Goal: Navigation & Orientation: Go to known website

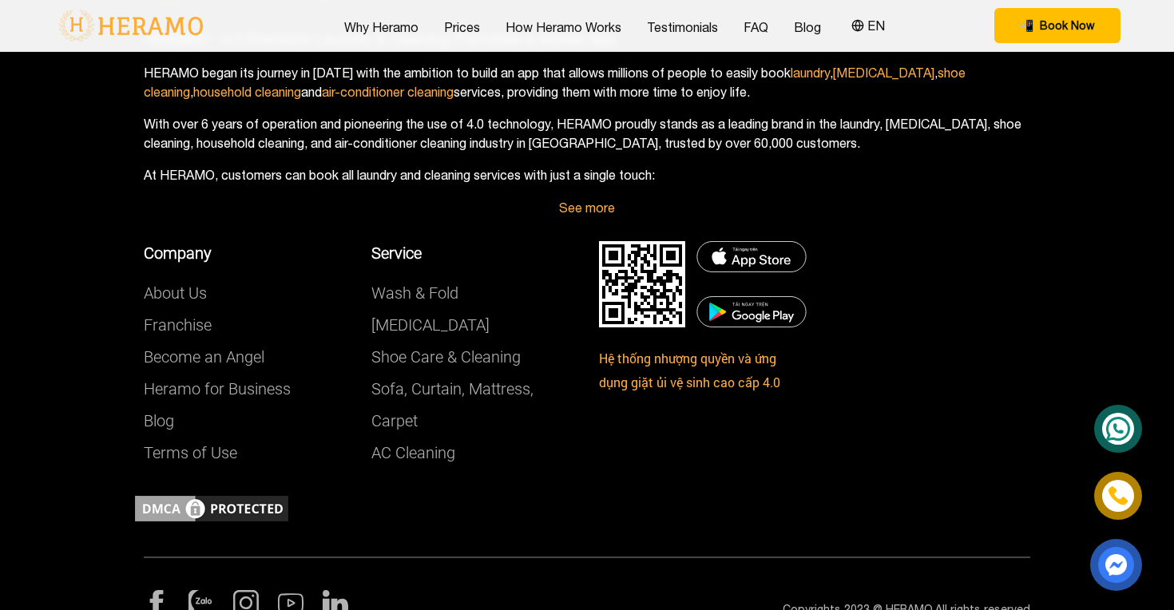
scroll to position [6267, 0]
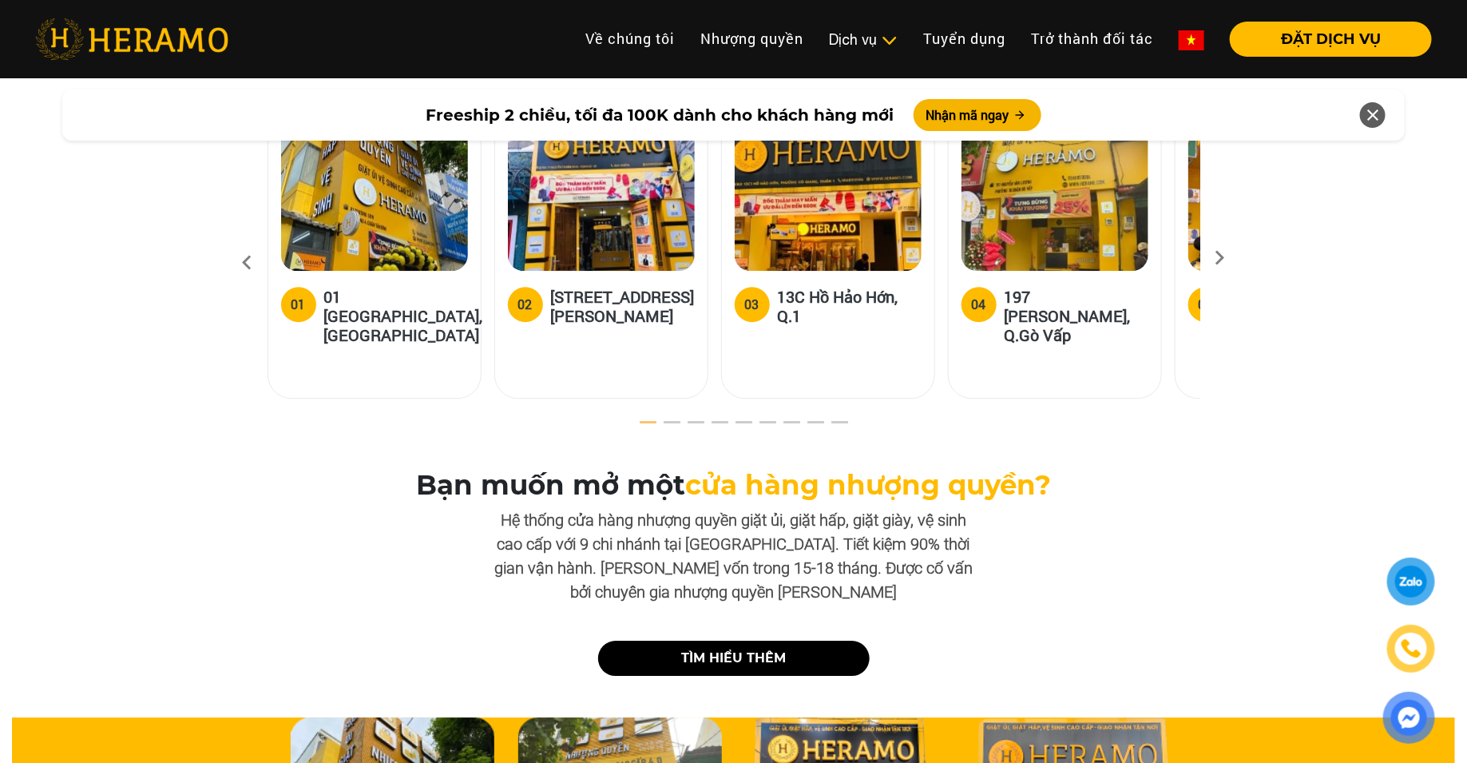
scroll to position [4924, 0]
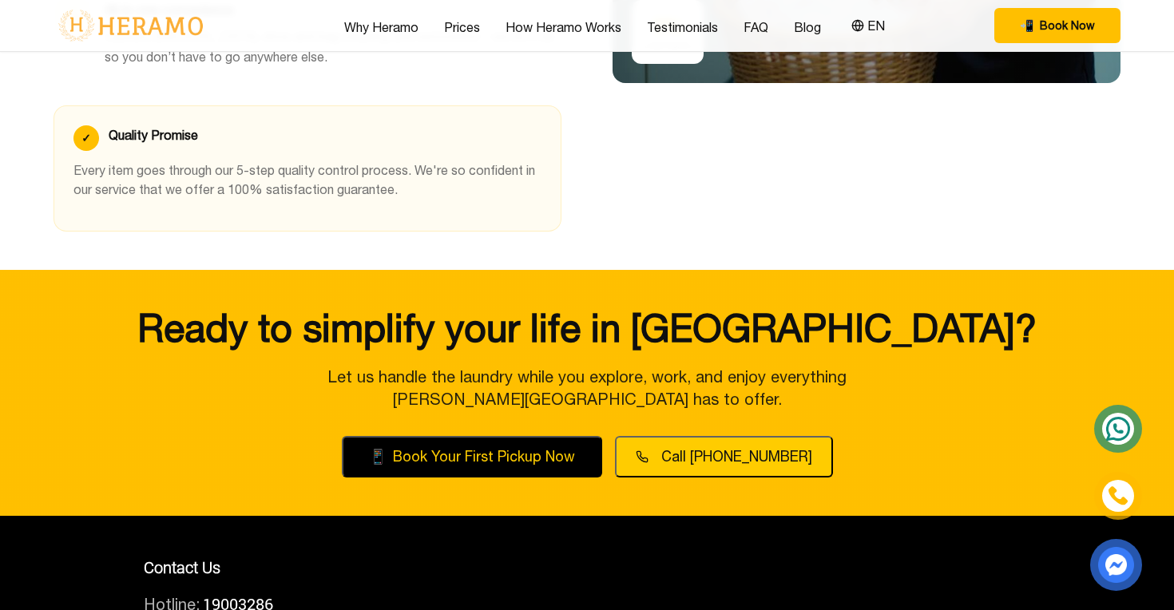
scroll to position [6267, 0]
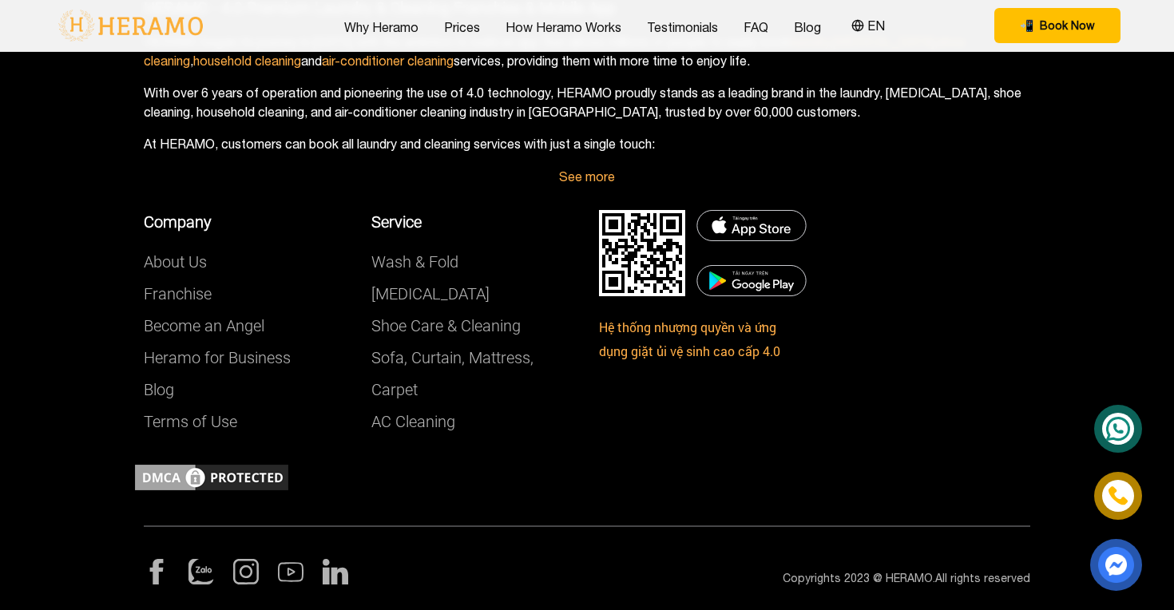
click at [987, 422] on div "Company About Us Franchise Become an Angel Heramo for Business Blog Terms of Us…" at bounding box center [587, 323] width 910 height 275
click at [862, 570] on p "Copyrights 2023 @ HERAMO.All rights reserved" at bounding box center [814, 578] width 431 height 17
click at [961, 474] on div at bounding box center [587, 478] width 910 height 32
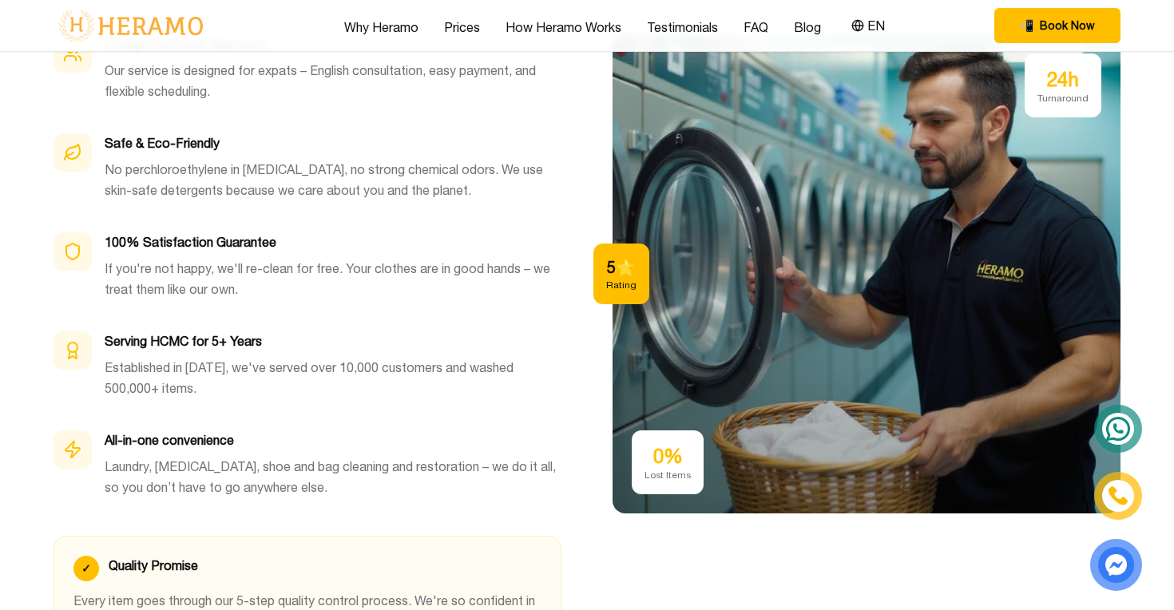
scroll to position [4651, 0]
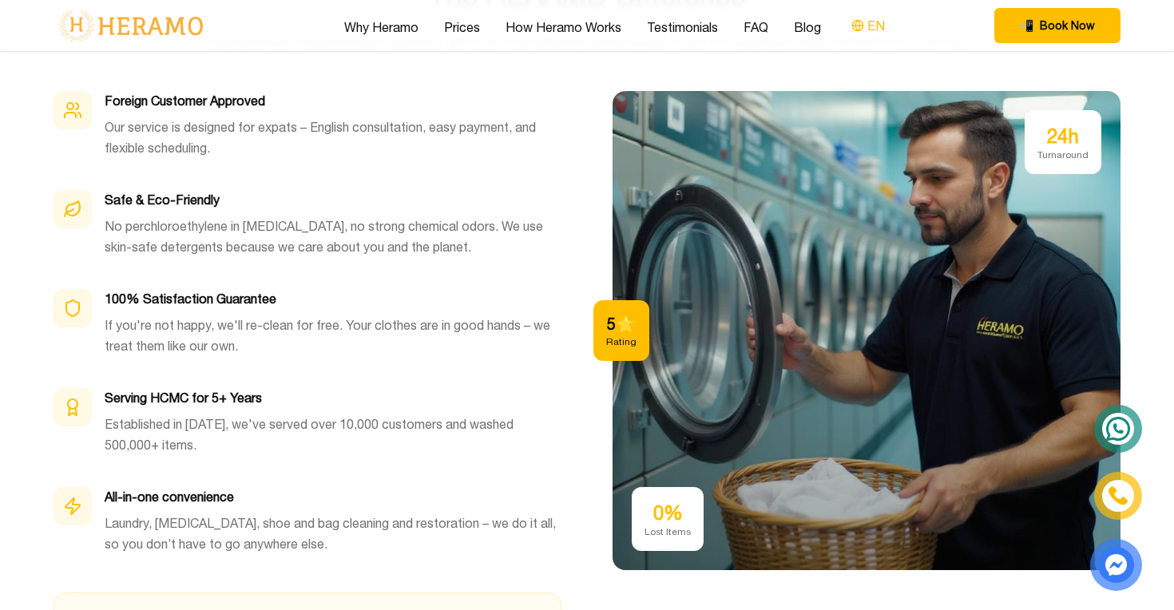
click at [873, 30] on button "EN" at bounding box center [867, 25] width 43 height 21
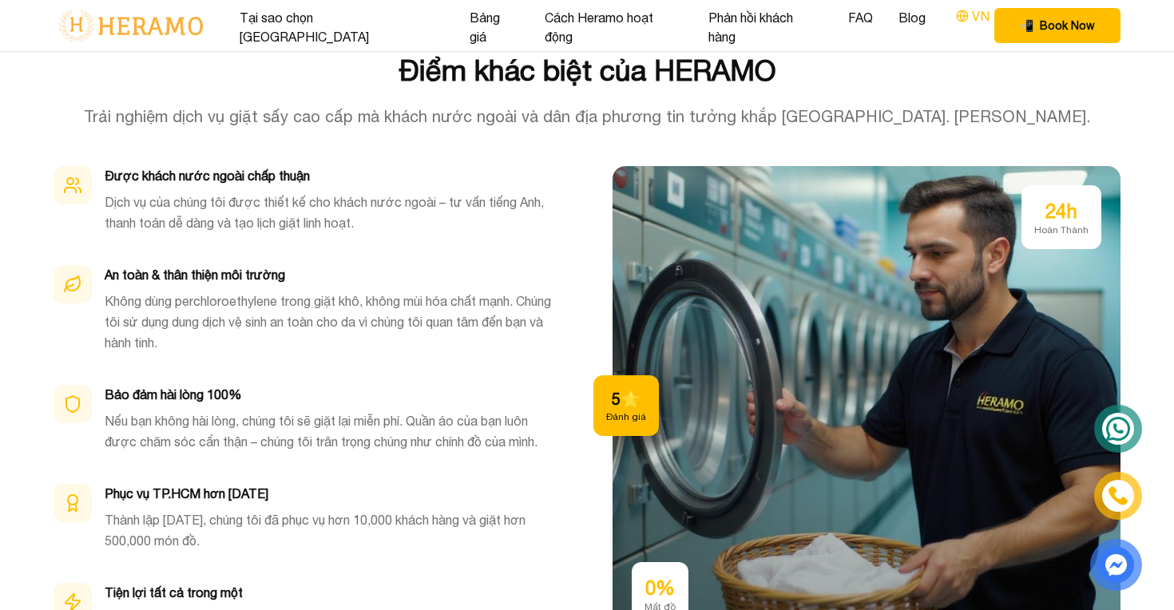
click at [951, 23] on button "VN" at bounding box center [972, 16] width 43 height 21
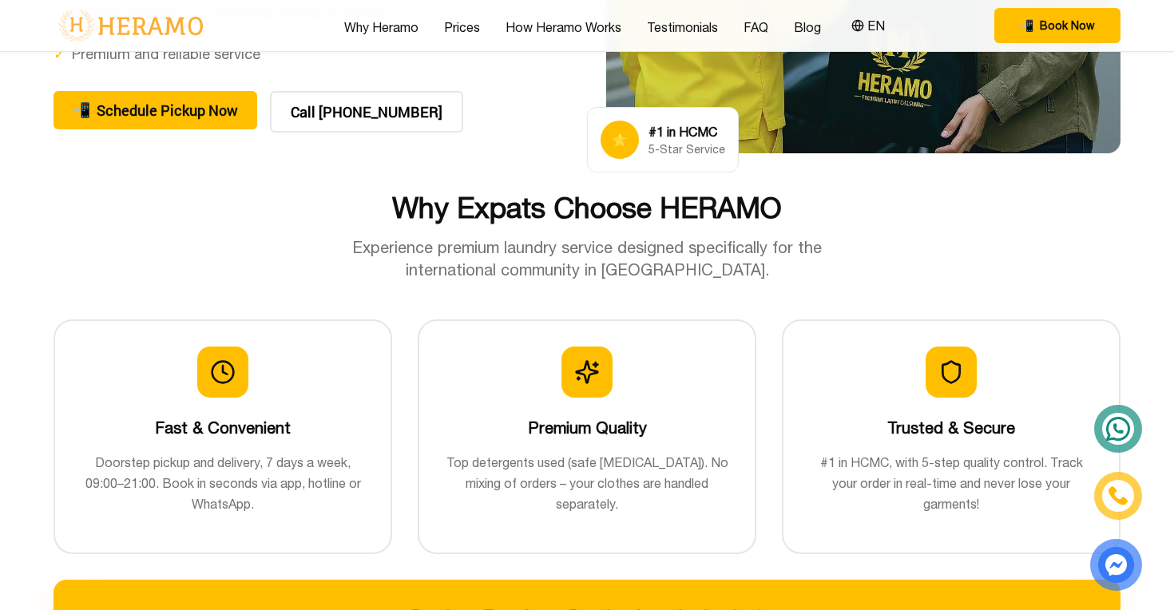
scroll to position [0, 0]
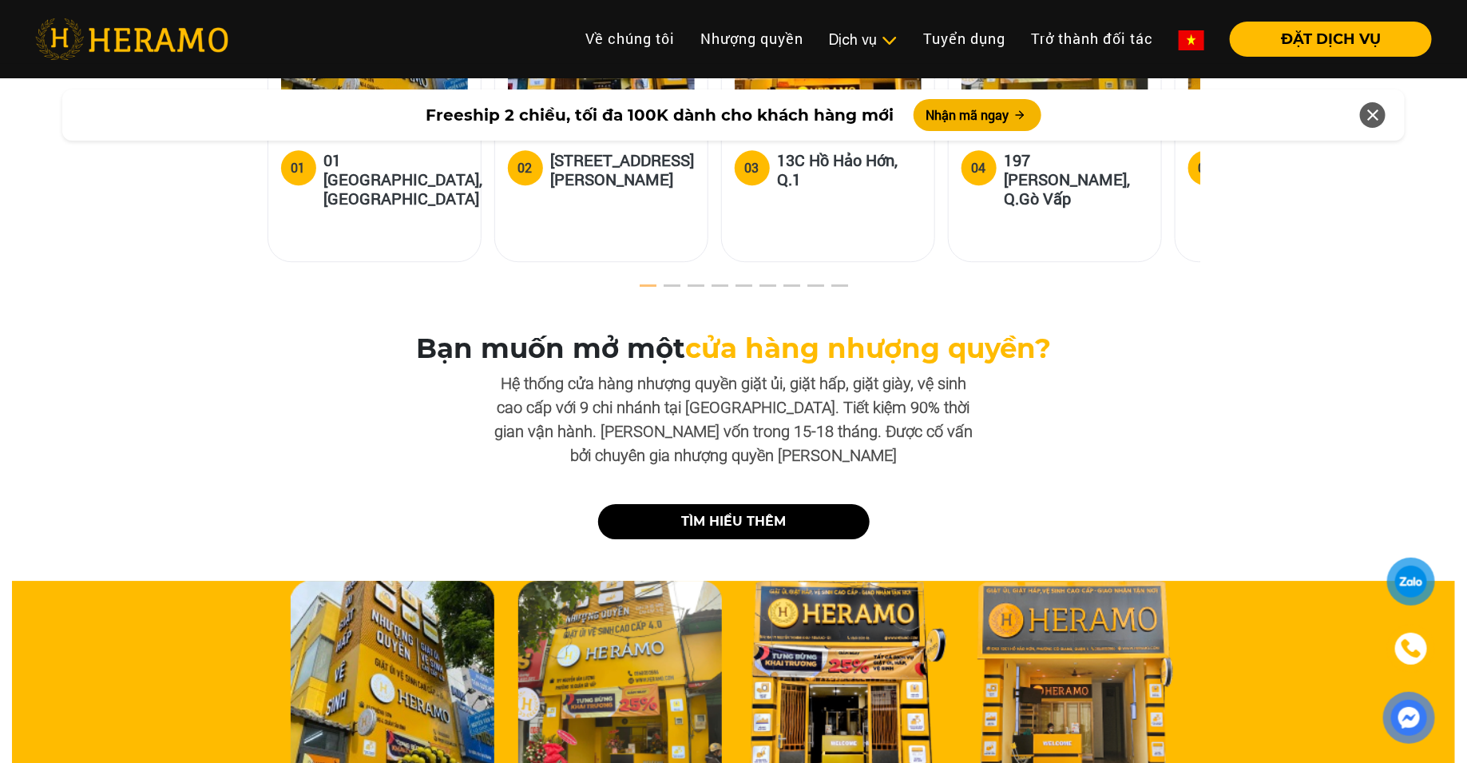
scroll to position [4898, 0]
